Goal: Information Seeking & Learning: Learn about a topic

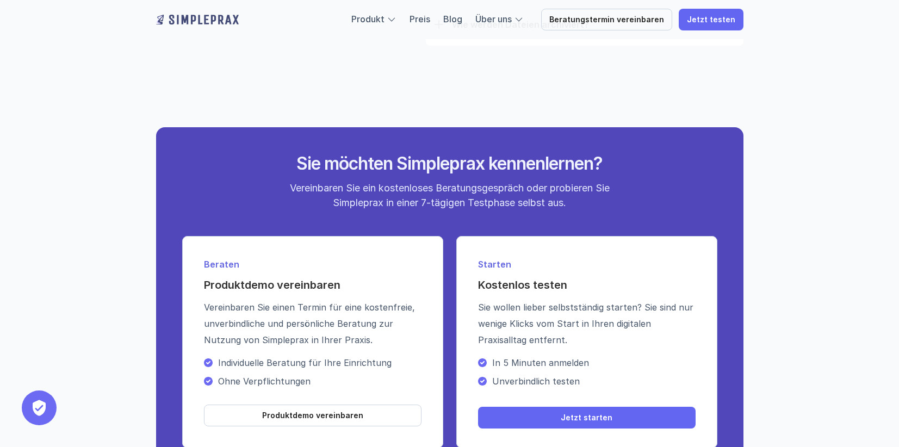
scroll to position [3918, 0]
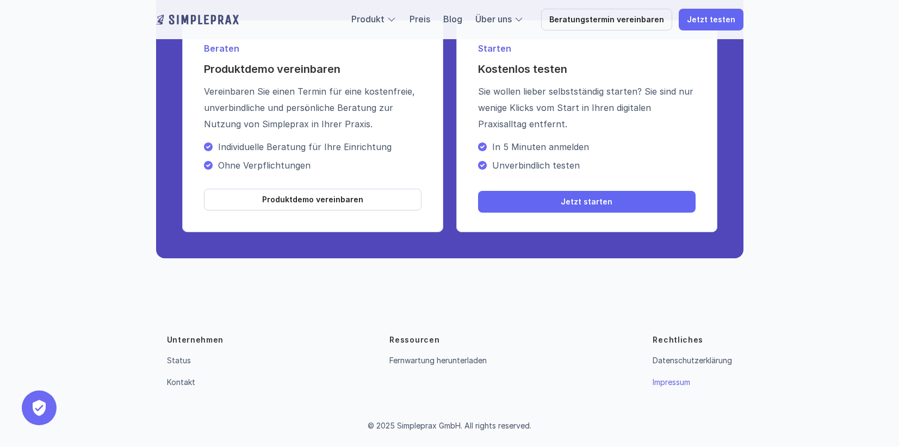
click at [668, 380] on link "Impressum" at bounding box center [671, 381] width 38 height 9
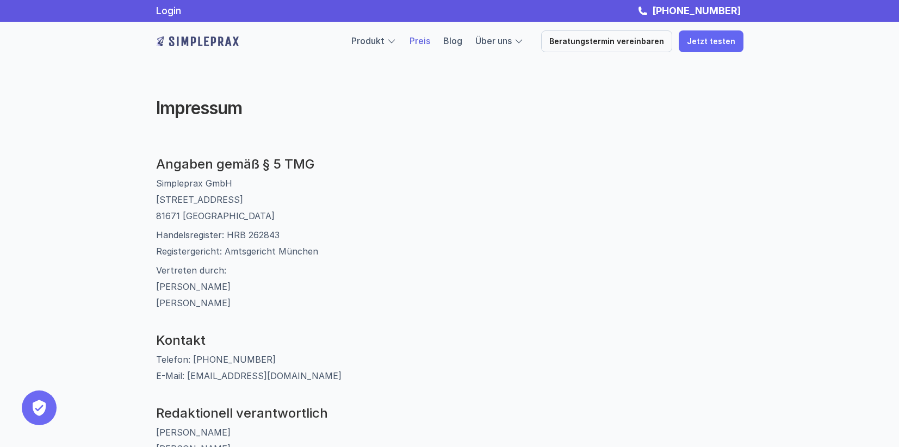
click at [427, 40] on link "Preis" at bounding box center [419, 40] width 21 height 11
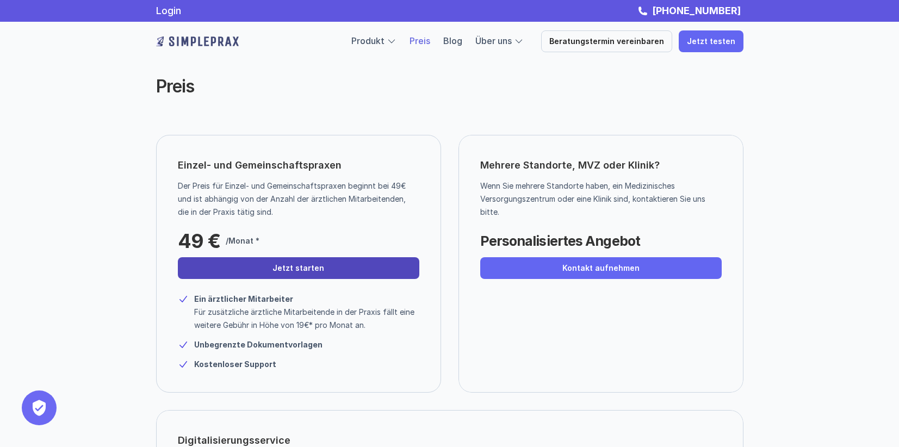
click at [283, 264] on p "Jetzt starten" at bounding box center [298, 268] width 52 height 9
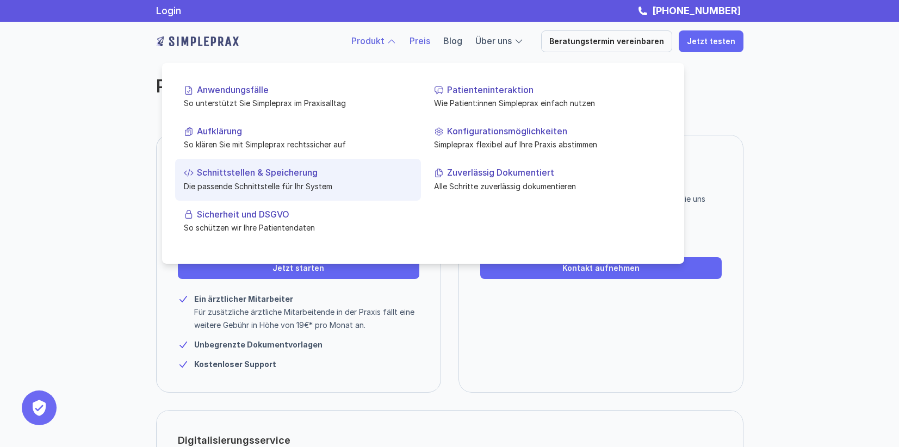
click at [246, 169] on p "Schnittstellen & Speicherung" at bounding box center [304, 172] width 215 height 10
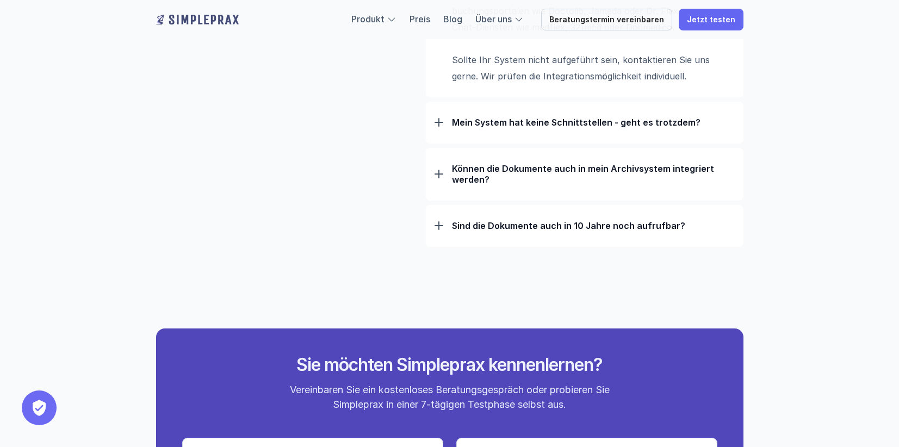
scroll to position [1033, 0]
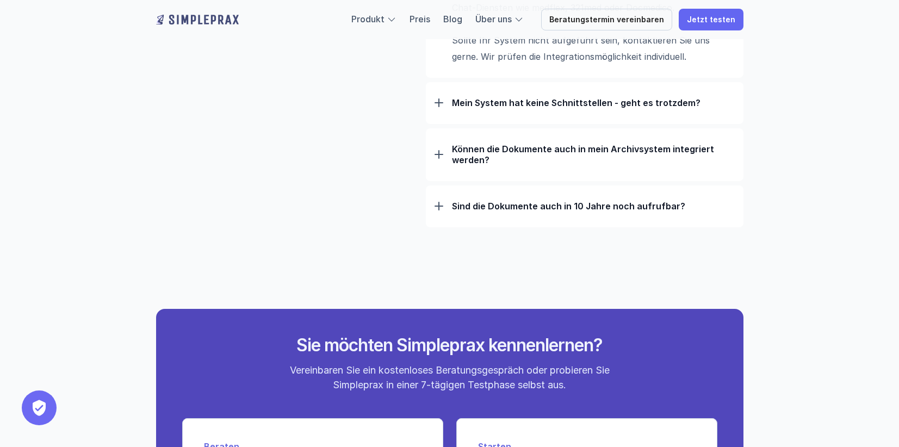
click at [446, 203] on div "Sind die Dokumente auch in 10 Jahre noch aufrufbar?" at bounding box center [584, 206] width 300 height 28
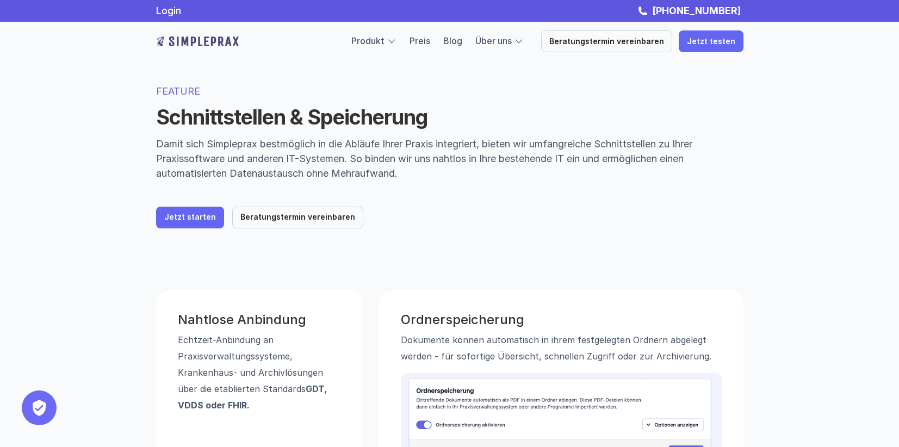
scroll to position [0, 0]
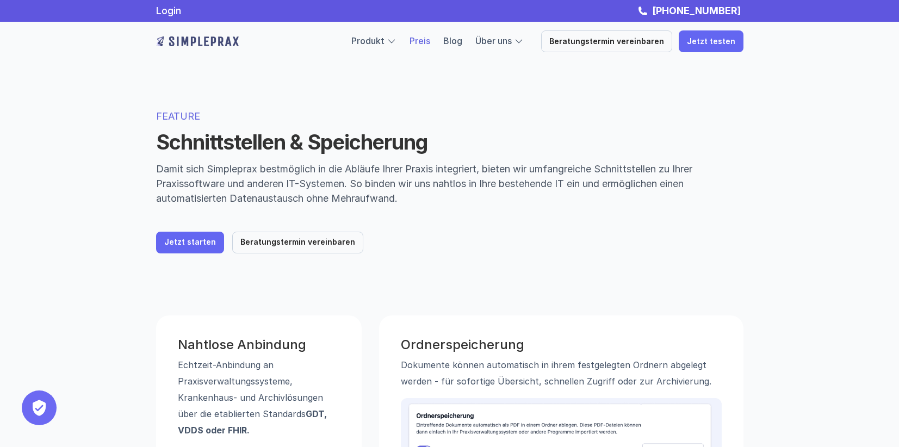
click at [426, 39] on link "Preis" at bounding box center [419, 40] width 21 height 11
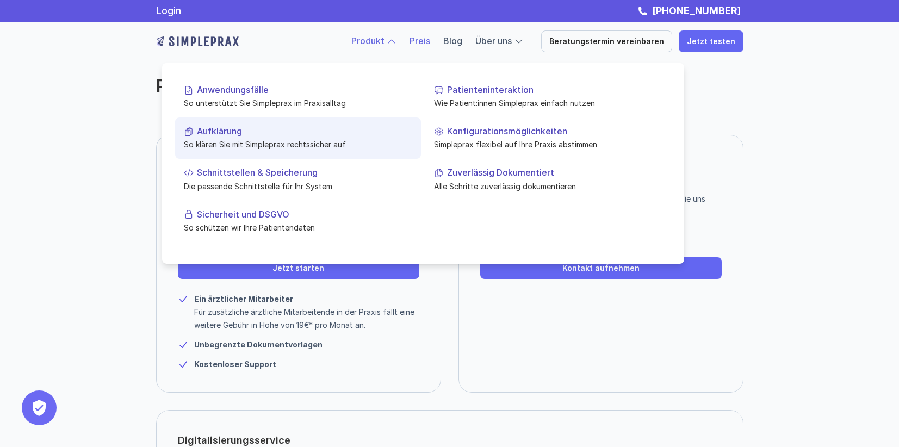
click at [223, 129] on p "Aufklärung" at bounding box center [304, 131] width 215 height 10
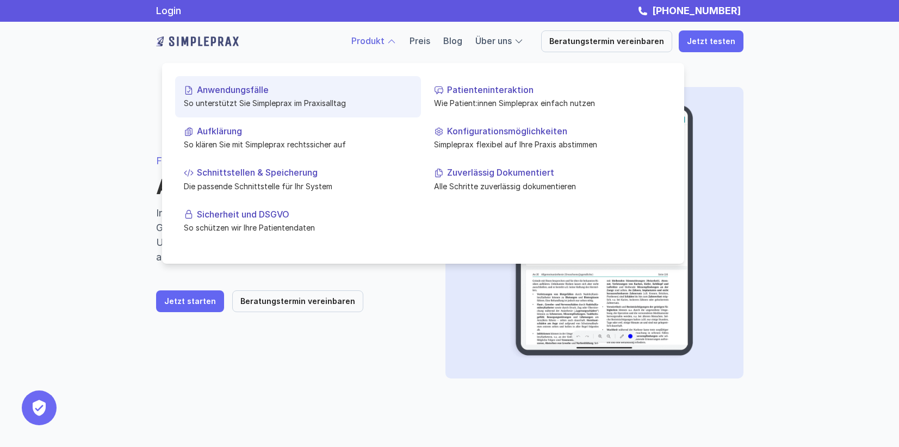
click at [227, 88] on p "Anwendungsfälle" at bounding box center [304, 90] width 215 height 10
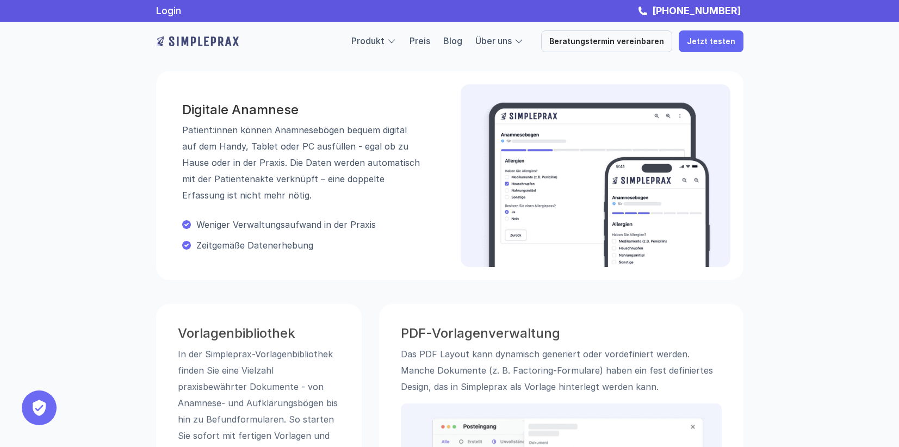
scroll to position [107, 0]
